Goal: Navigation & Orientation: Find specific page/section

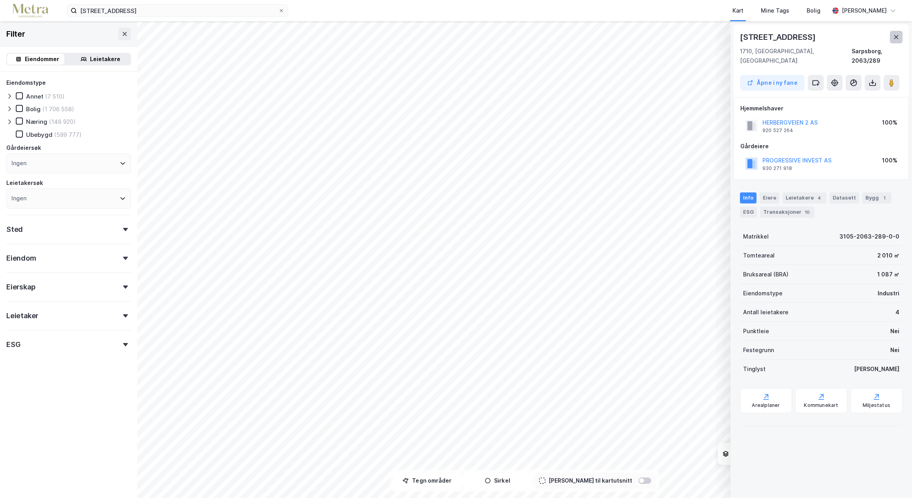
click at [892, 37] on button at bounding box center [896, 37] width 13 height 13
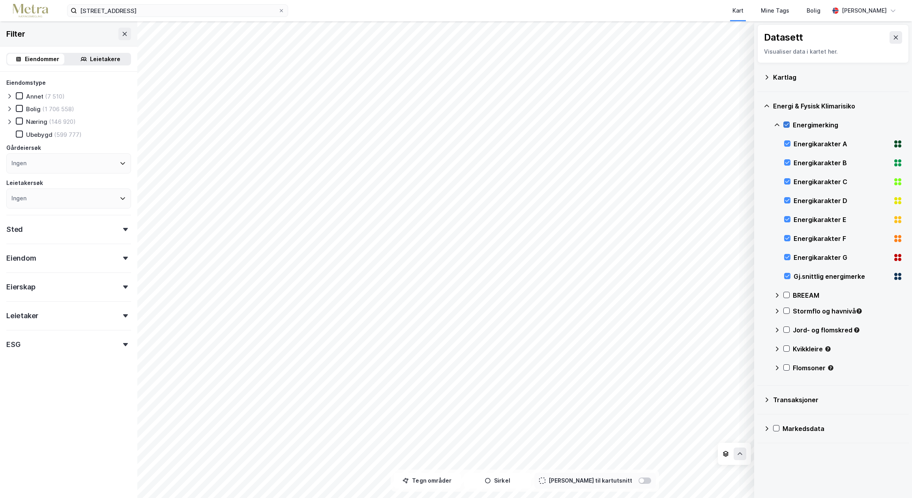
click at [788, 126] on icon at bounding box center [787, 125] width 6 height 6
click at [893, 38] on icon at bounding box center [896, 37] width 6 height 6
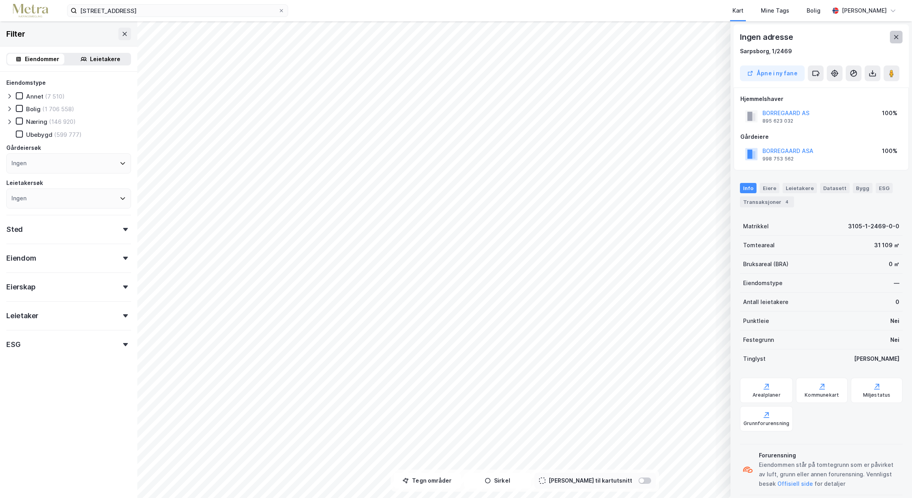
click at [900, 41] on button at bounding box center [896, 37] width 13 height 13
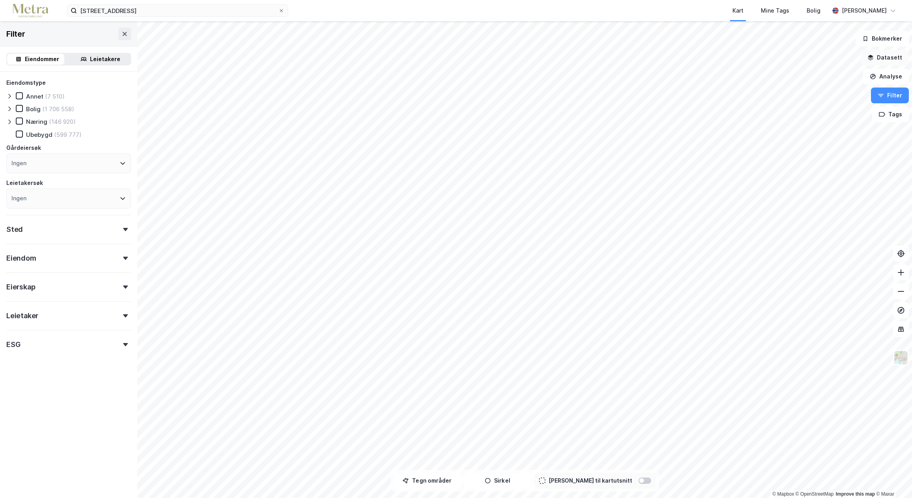
click at [889, 62] on button "Datasett" at bounding box center [885, 58] width 48 height 16
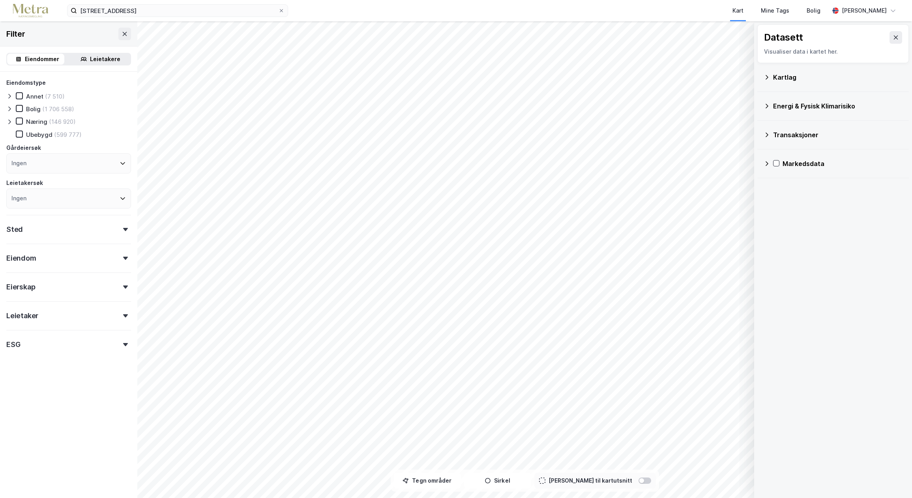
click at [832, 78] on div "Kartlag" at bounding box center [837, 77] width 129 height 9
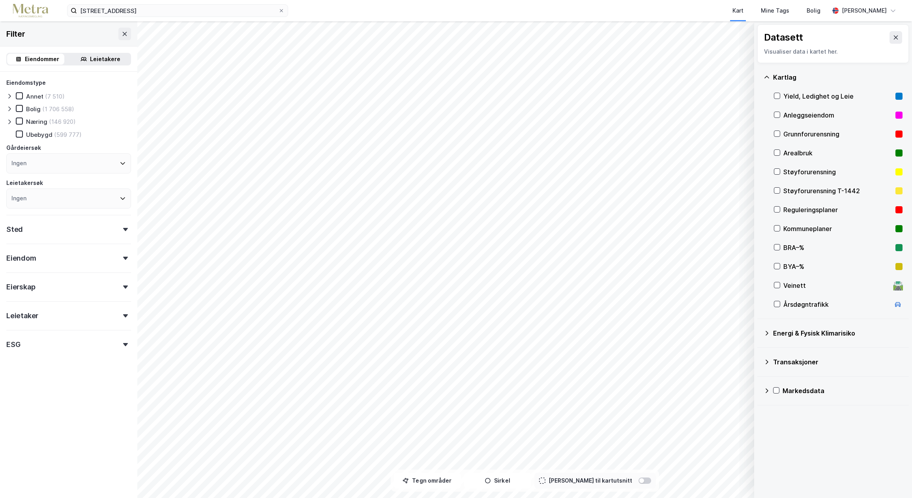
click at [832, 78] on div "Kartlag" at bounding box center [837, 77] width 129 height 9
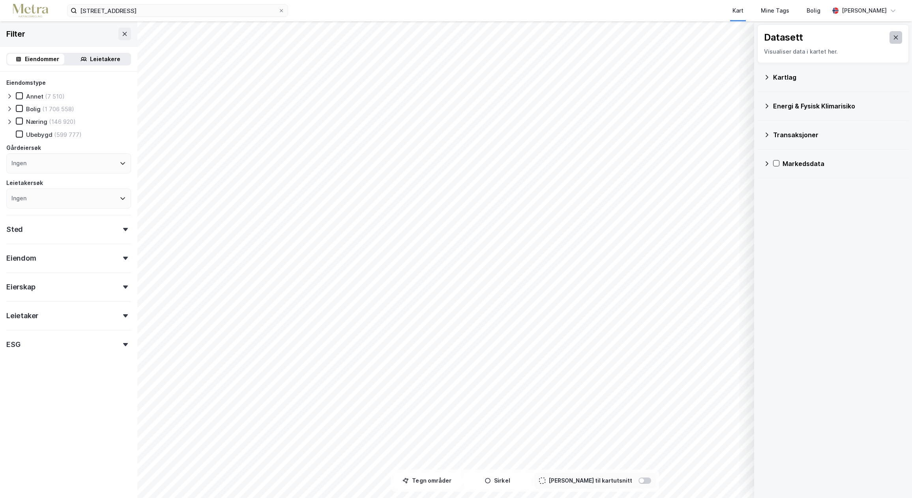
click at [894, 37] on icon at bounding box center [896, 38] width 4 height 4
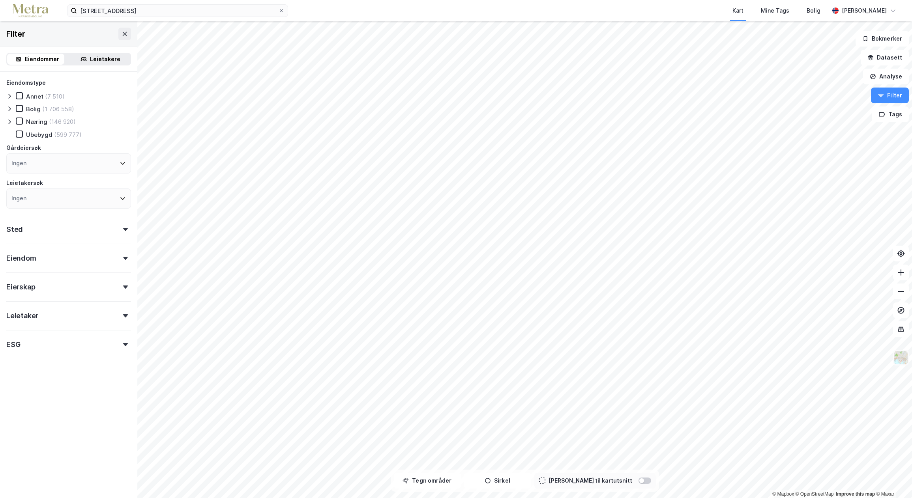
click at [903, 362] on img at bounding box center [900, 357] width 15 height 15
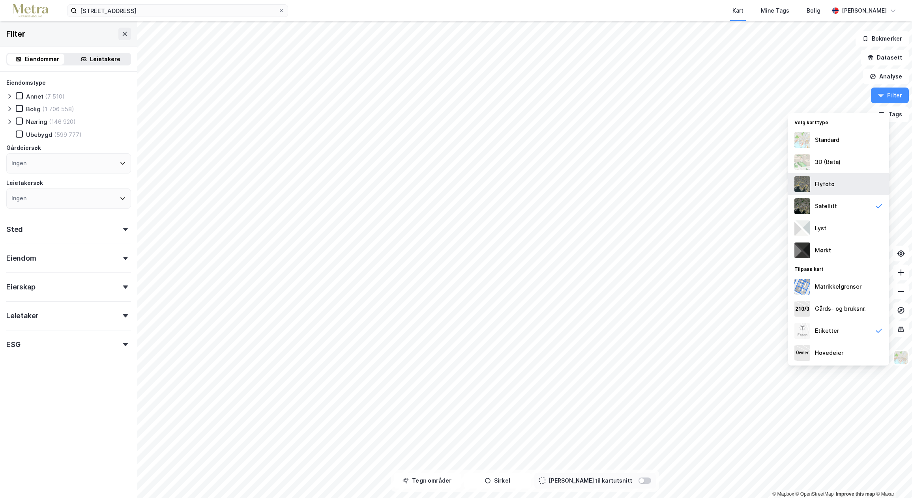
click at [840, 186] on div "Flyfoto" at bounding box center [838, 184] width 101 height 22
click at [837, 163] on div "3D (Beta)" at bounding box center [828, 161] width 26 height 9
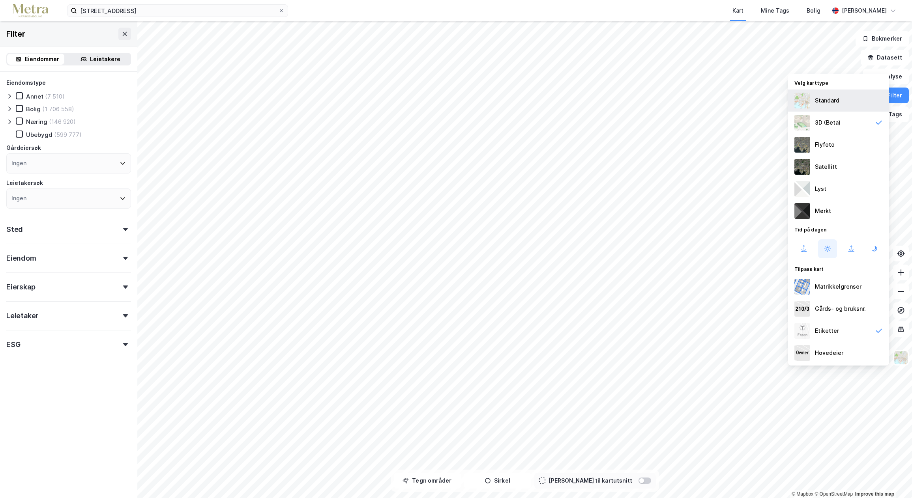
click at [826, 99] on div "Standard" at bounding box center [827, 100] width 24 height 9
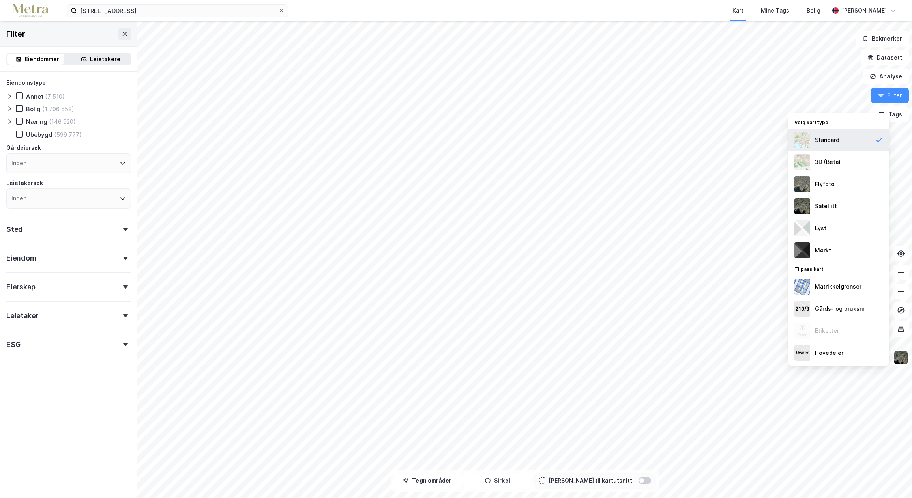
click at [881, 139] on icon at bounding box center [879, 140] width 8 height 8
click at [846, 141] on div "Standard" at bounding box center [838, 140] width 101 height 22
